Goal: Navigation & Orientation: Find specific page/section

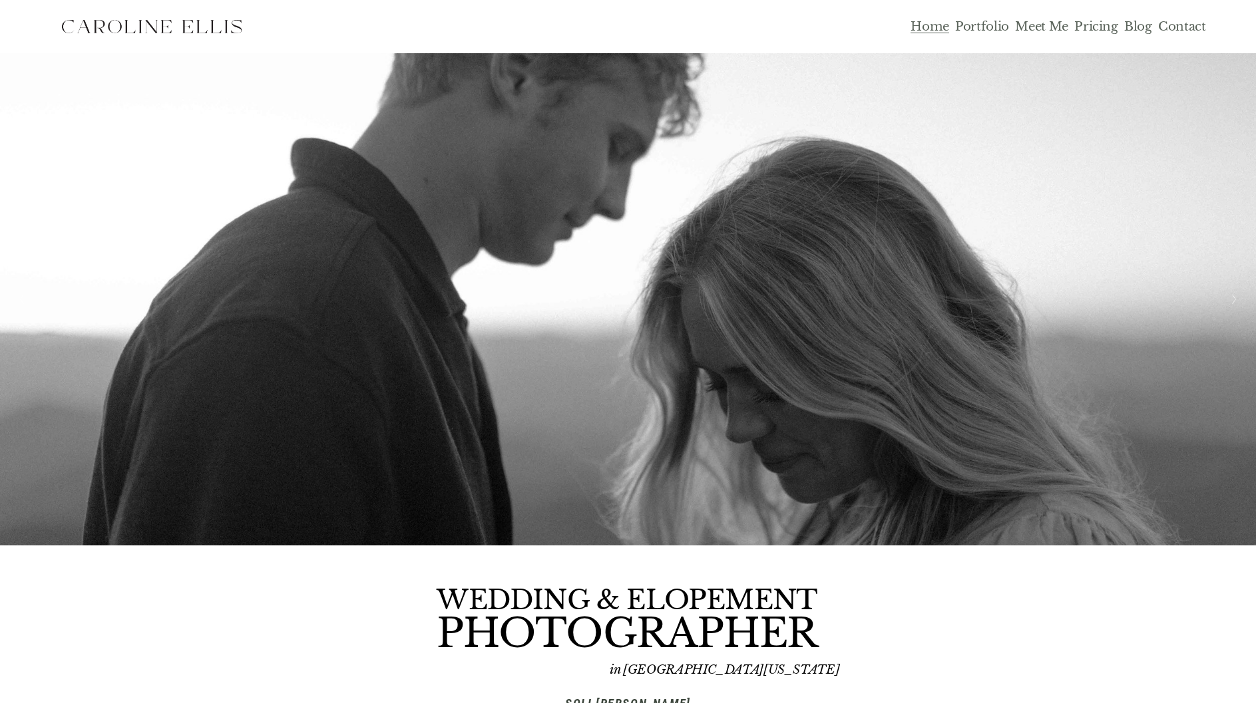
click at [1037, 28] on link "Meet Me" at bounding box center [1041, 27] width 53 height 16
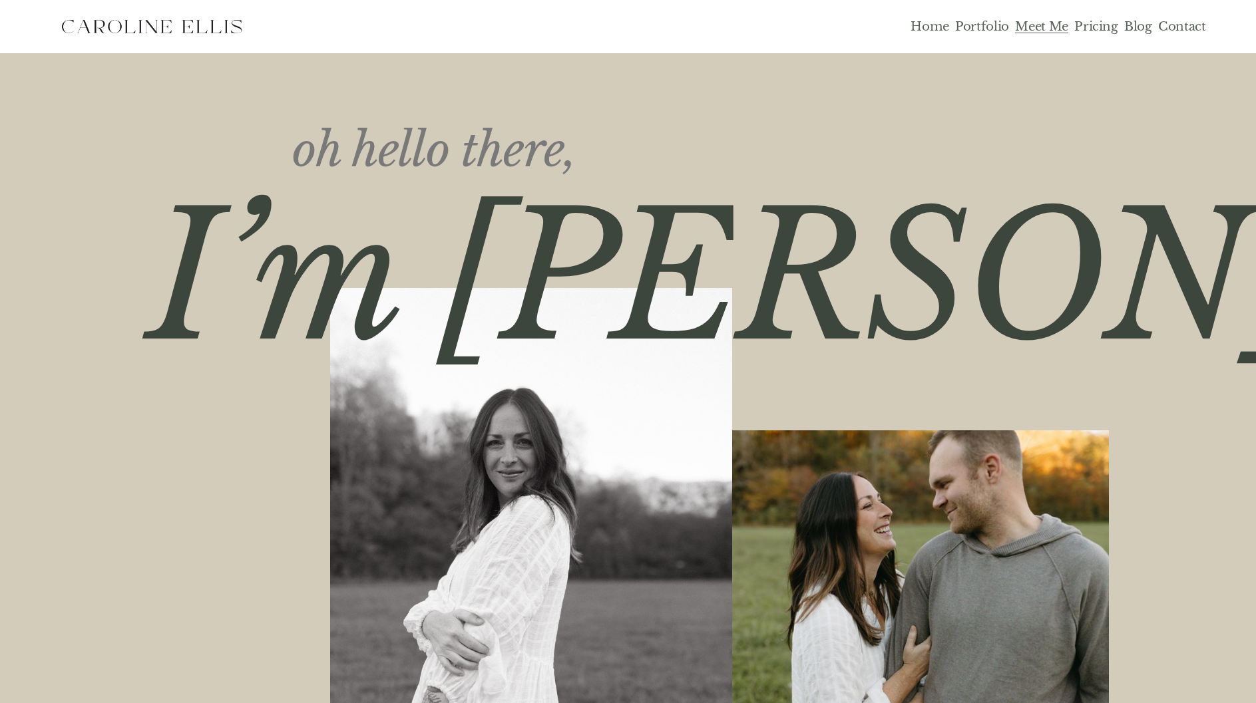
click at [928, 27] on link "Home" at bounding box center [929, 27] width 39 height 16
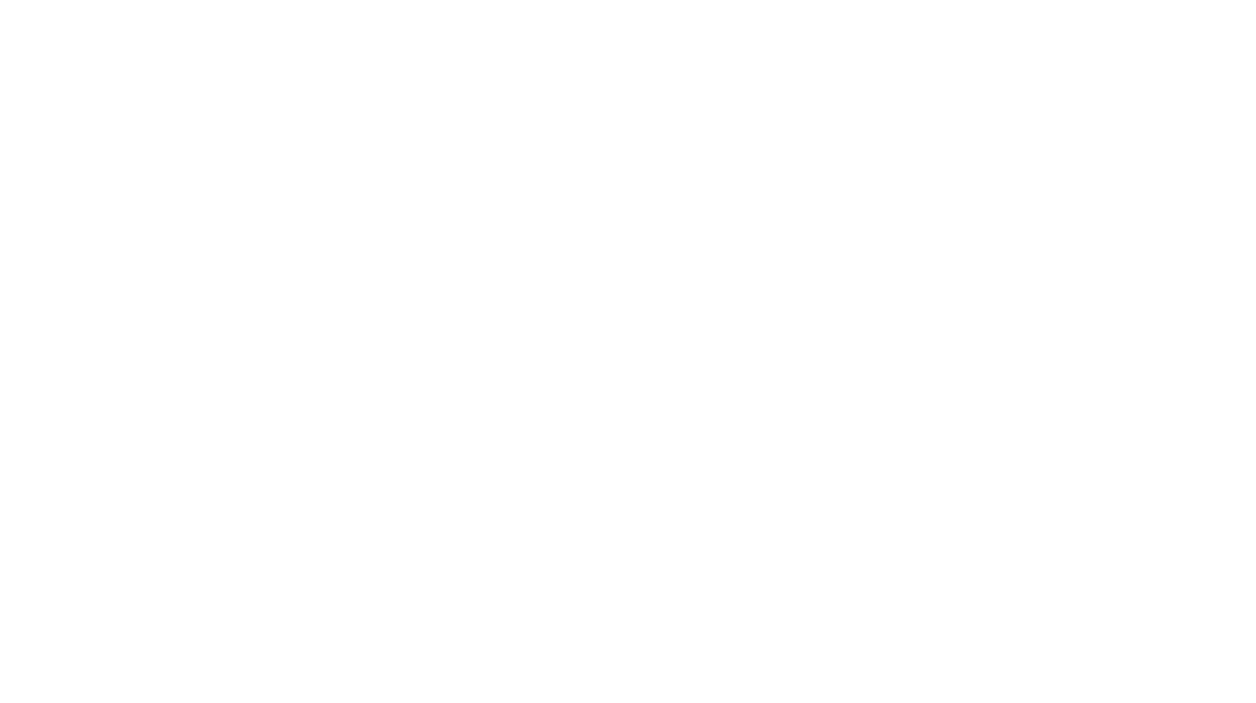
scroll to position [6389, 0]
